Goal: Task Accomplishment & Management: Complete application form

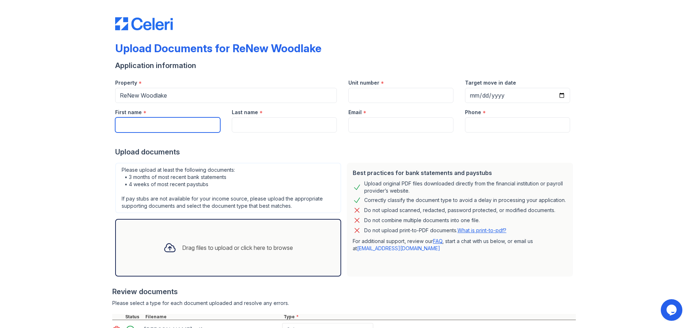
click at [179, 121] on input "First name" at bounding box center [167, 124] width 105 height 15
type input "[PERSON_NAME]"
type input "[EMAIL_ADDRESS][DOMAIN_NAME]"
type input "6163297002"
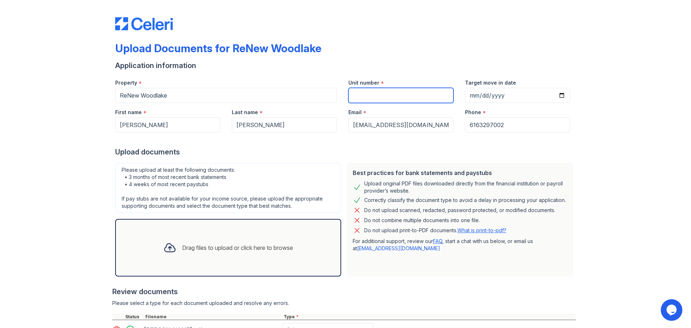
click at [380, 98] on input "Unit number" at bounding box center [400, 95] width 105 height 15
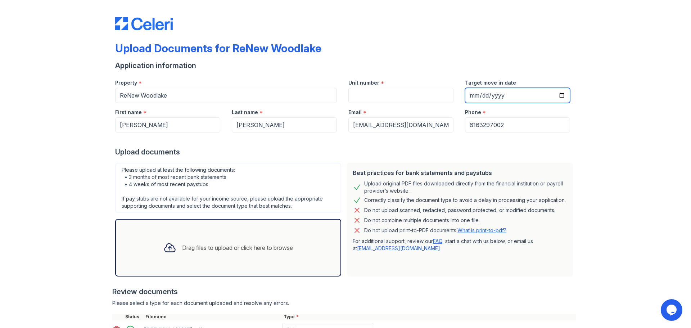
click at [558, 96] on input "Target move in date" at bounding box center [517, 95] width 105 height 15
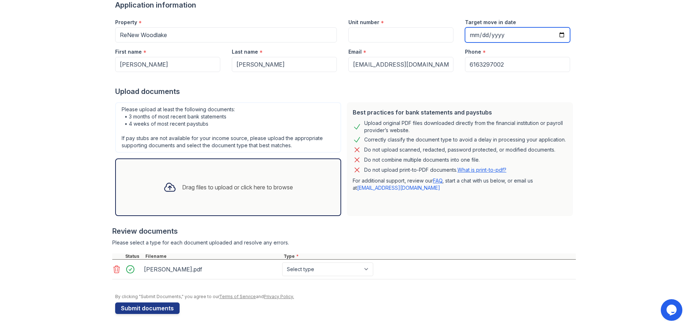
scroll to position [61, 0]
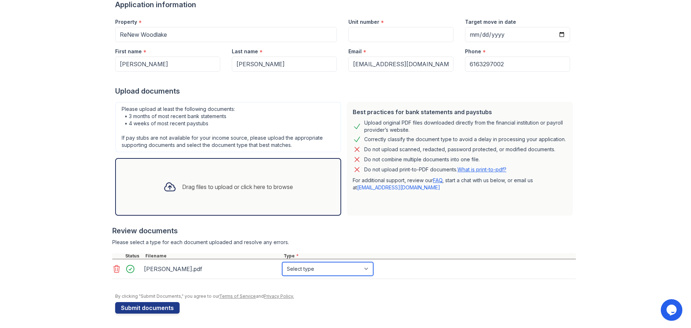
click at [327, 271] on select "Select type Paystub Bank Statement Offer Letter Tax Documents Benefit Award Let…" at bounding box center [327, 269] width 91 height 14
select select "offer_letter"
click at [282, 262] on select "Select type Paystub Bank Statement Offer Letter Tax Documents Benefit Award Let…" at bounding box center [327, 269] width 91 height 14
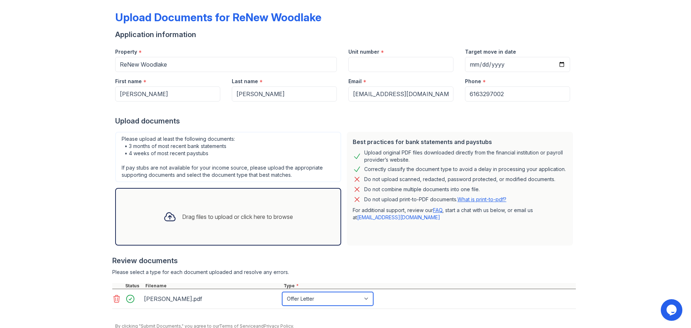
scroll to position [0, 0]
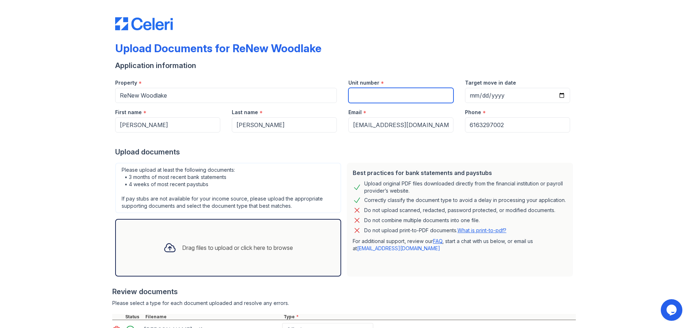
click at [359, 94] on input "Unit number" at bounding box center [400, 95] width 105 height 15
type input "1"
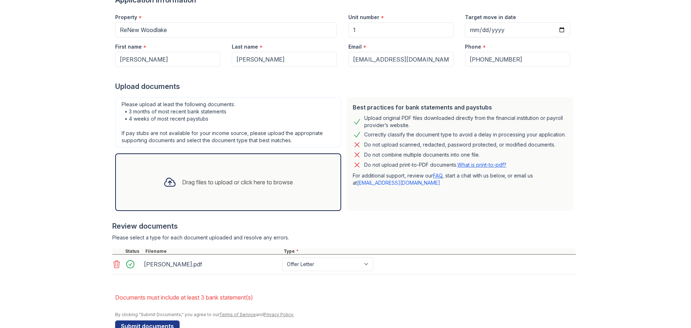
scroll to position [104, 0]
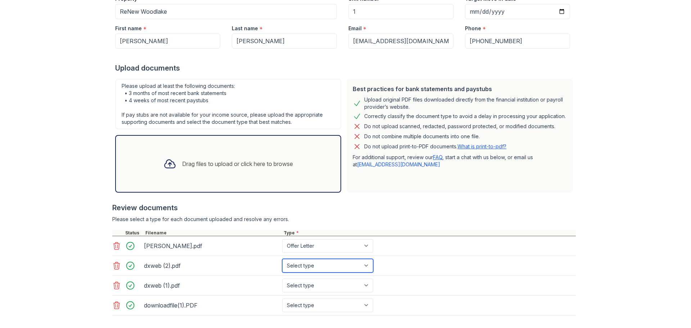
click at [364, 264] on select "Select type Paystub Bank Statement Offer Letter Tax Documents Benefit Award Let…" at bounding box center [327, 266] width 91 height 14
select select "bank_statement"
click at [282, 259] on select "Select type Paystub Bank Statement Offer Letter Tax Documents Benefit Award Let…" at bounding box center [327, 266] width 91 height 14
click at [364, 285] on select "Select type Paystub Bank Statement Offer Letter Tax Documents Benefit Award Let…" at bounding box center [327, 286] width 91 height 14
select select "bank_statement"
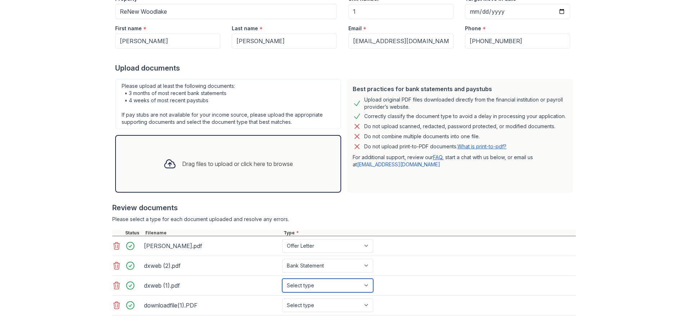
click at [282, 279] on select "Select type Paystub Bank Statement Offer Letter Tax Documents Benefit Award Let…" at bounding box center [327, 286] width 91 height 14
click at [368, 305] on select "Select type Paystub Bank Statement Offer Letter Tax Documents Benefit Award Let…" at bounding box center [327, 305] width 91 height 14
select select "bank_statement"
click at [282, 298] on select "Select type Paystub Bank Statement Offer Letter Tax Documents Benefit Award Let…" at bounding box center [327, 305] width 91 height 14
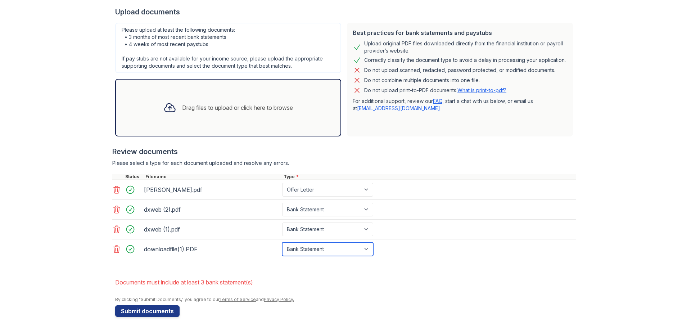
scroll to position [163, 0]
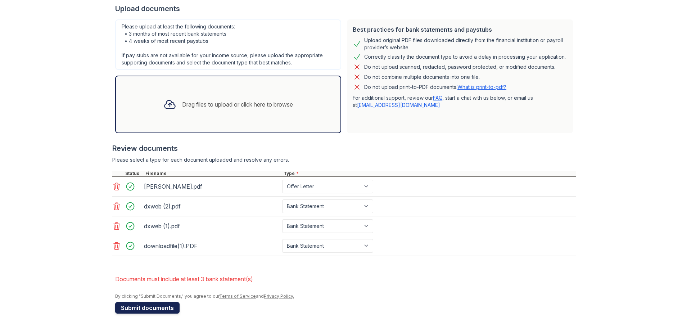
click at [161, 303] on button "Submit documents" at bounding box center [147, 308] width 64 height 12
